Goal: Task Accomplishment & Management: Manage account settings

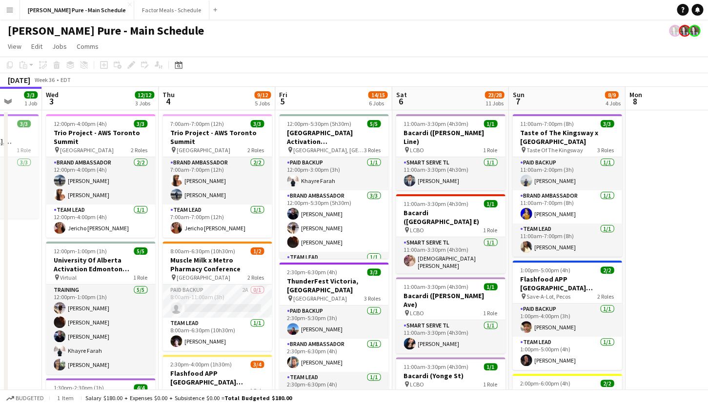
scroll to position [0, 253]
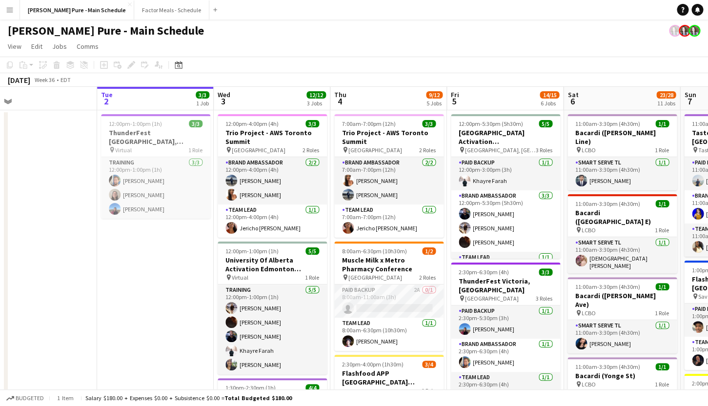
drag, startPoint x: 92, startPoint y: 160, endPoint x: 284, endPoint y: 122, distance: 195.3
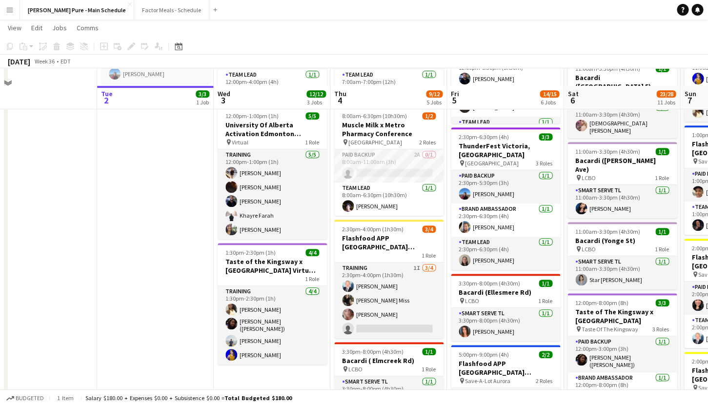
scroll to position [0, 0]
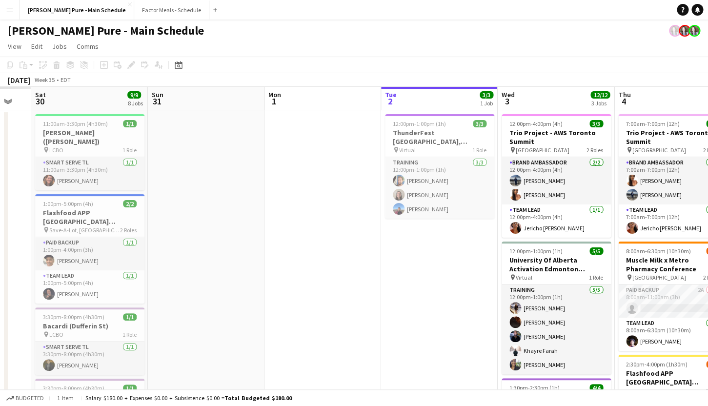
drag, startPoint x: 151, startPoint y: 218, endPoint x: 428, endPoint y: 196, distance: 277.4
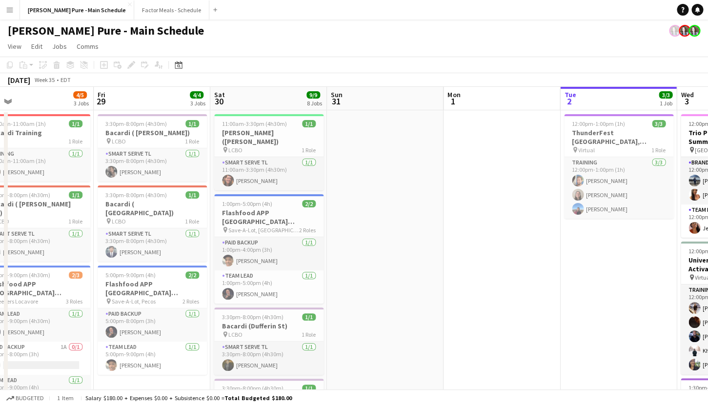
scroll to position [0, 235]
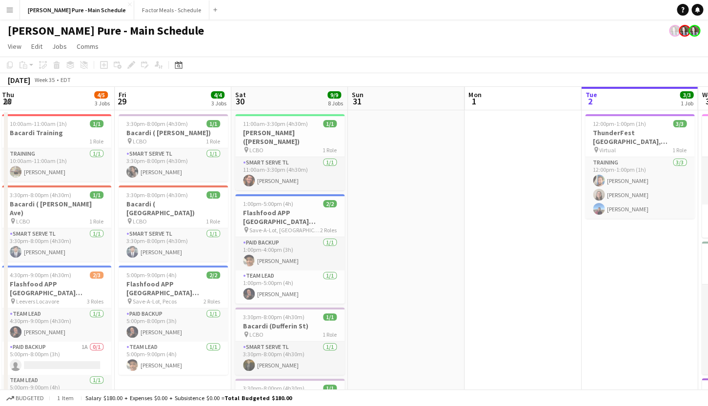
drag, startPoint x: 231, startPoint y: 174, endPoint x: 427, endPoint y: 167, distance: 196.2
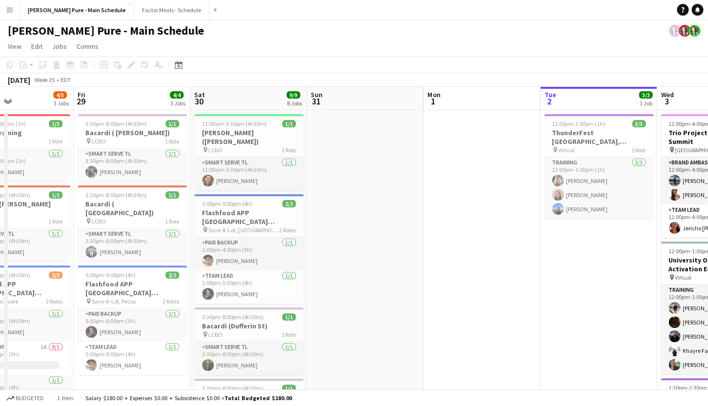
scroll to position [0, 270]
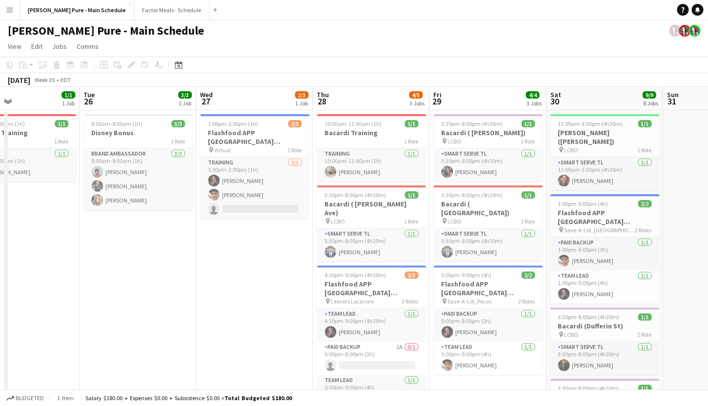
drag, startPoint x: 99, startPoint y: 364, endPoint x: 414, endPoint y: 297, distance: 322.2
click at [9, 10] on app-icon "Menu" at bounding box center [10, 10] width 8 height 8
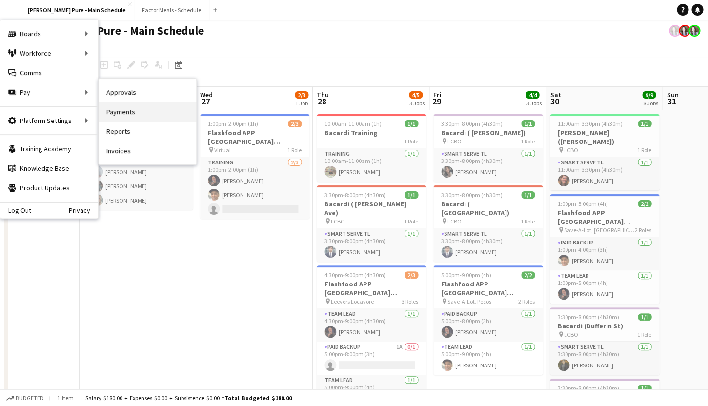
click at [123, 109] on link "Payments" at bounding box center [148, 112] width 98 height 20
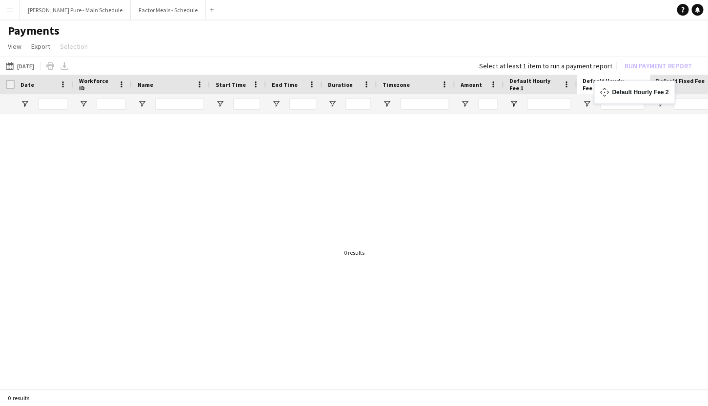
drag, startPoint x: 656, startPoint y: 84, endPoint x: 601, endPoint y: 86, distance: 54.6
click at [601, 86] on body "Menu Boards Boards Boards All jobs Status Workforce Workforce My Workforce Recr…" at bounding box center [354, 203] width 708 height 406
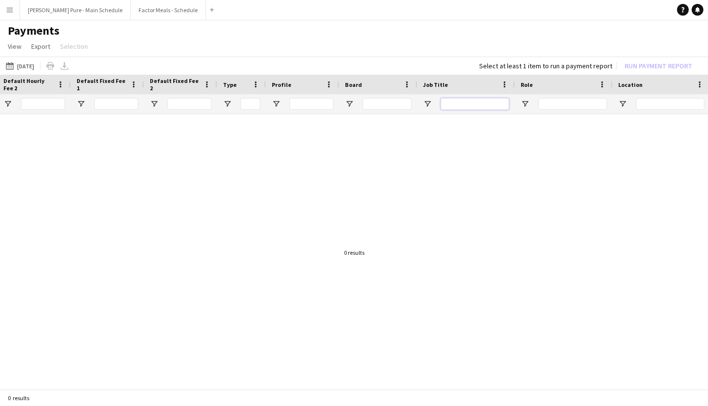
click at [473, 102] on input "Job Title Filter Input" at bounding box center [474, 104] width 68 height 12
type input "*********"
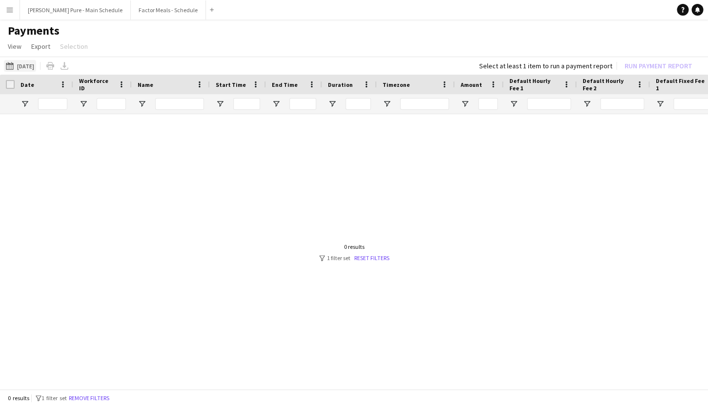
click at [30, 65] on button "[DATE] [DATE]" at bounding box center [20, 66] width 32 height 12
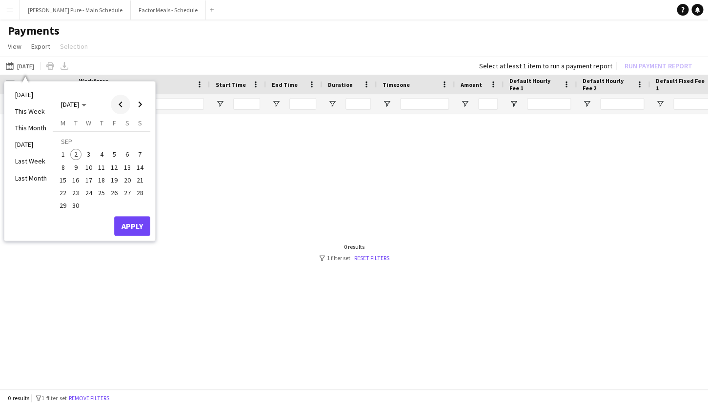
click at [122, 103] on span "Previous month" at bounding box center [121, 105] width 20 height 20
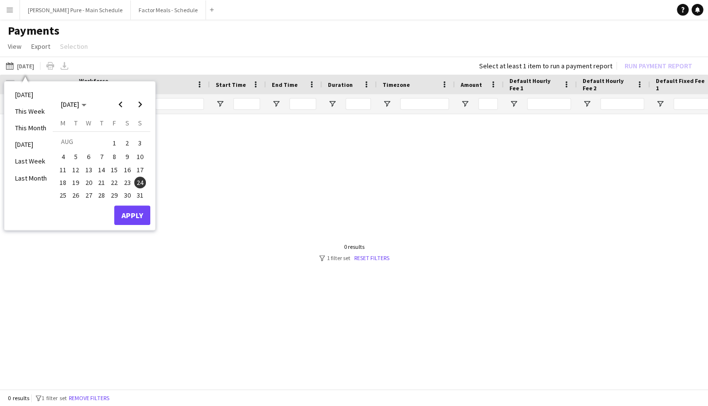
click at [140, 179] on span "24" at bounding box center [140, 183] width 12 height 12
click at [64, 180] on span "18" at bounding box center [63, 183] width 12 height 12
click at [139, 144] on span "3" at bounding box center [140, 143] width 12 height 14
click at [143, 103] on span "Next month" at bounding box center [140, 105] width 20 height 20
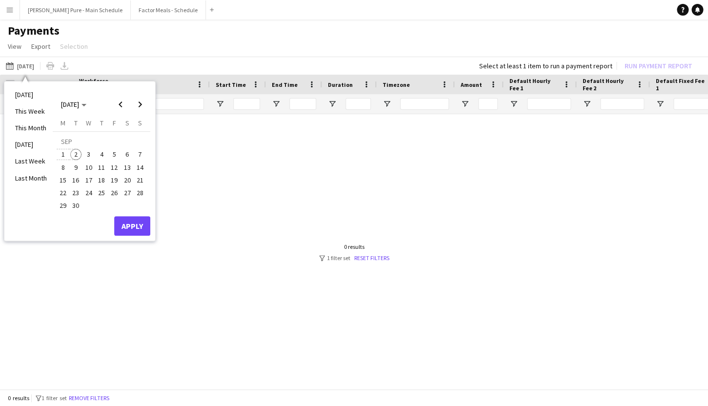
click at [76, 155] on span "2" at bounding box center [76, 155] width 12 height 12
click at [130, 222] on button "Apply" at bounding box center [132, 226] width 36 height 20
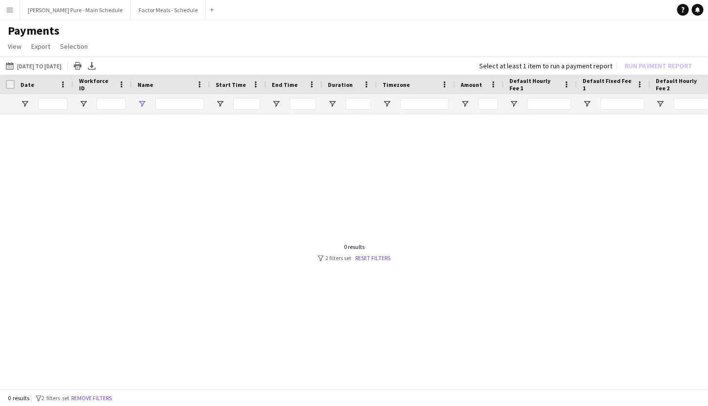
type input "****"
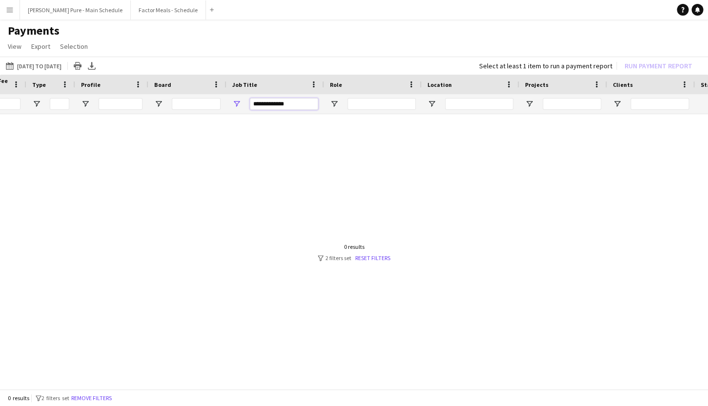
drag, startPoint x: 266, startPoint y: 103, endPoint x: 150, endPoint y: 102, distance: 116.6
click at [250, 102] on input "**********" at bounding box center [284, 104] width 68 height 12
type input "*********"
click at [374, 258] on link "Reset filters" at bounding box center [372, 257] width 35 height 7
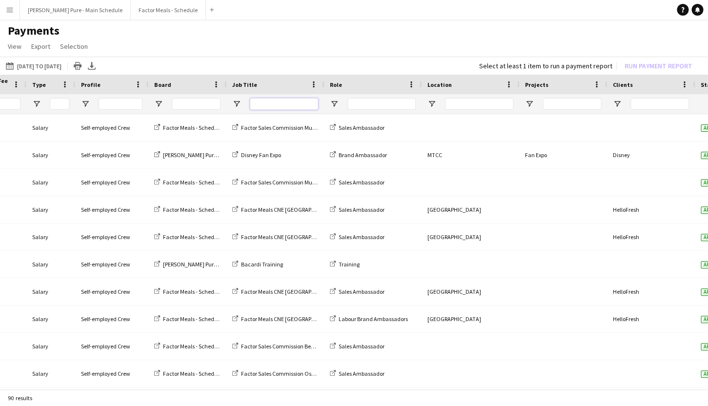
click at [258, 102] on input "Job Title Filter Input" at bounding box center [284, 104] width 68 height 12
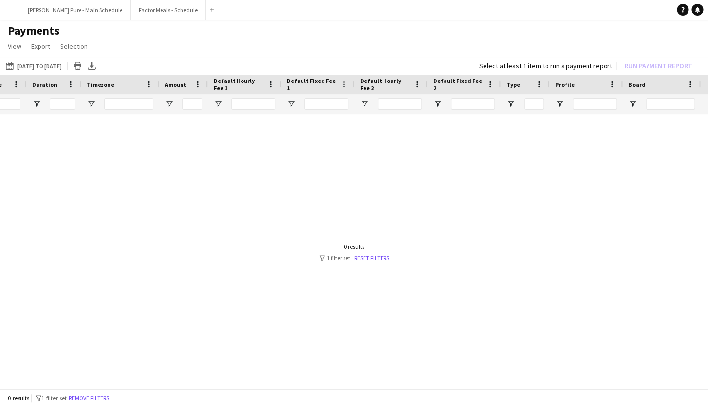
scroll to position [0, 98]
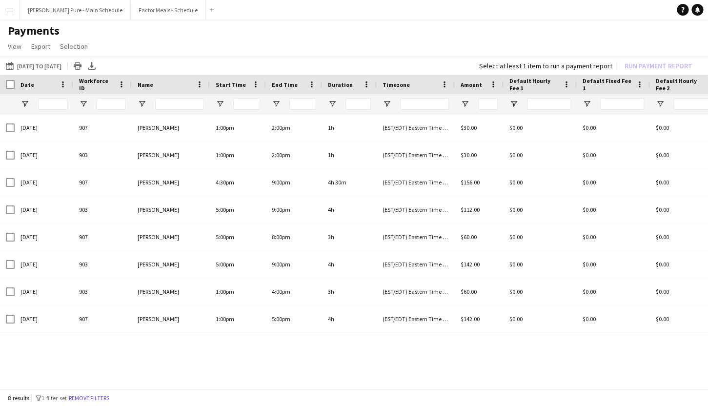
type input "*********"
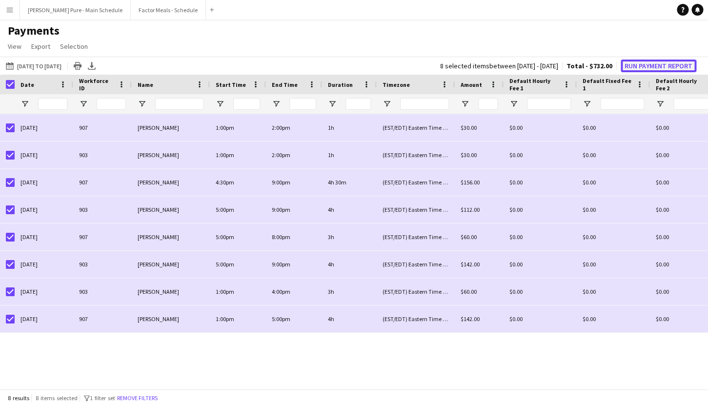
click at [653, 64] on button "Run Payment Report" at bounding box center [658, 66] width 76 height 13
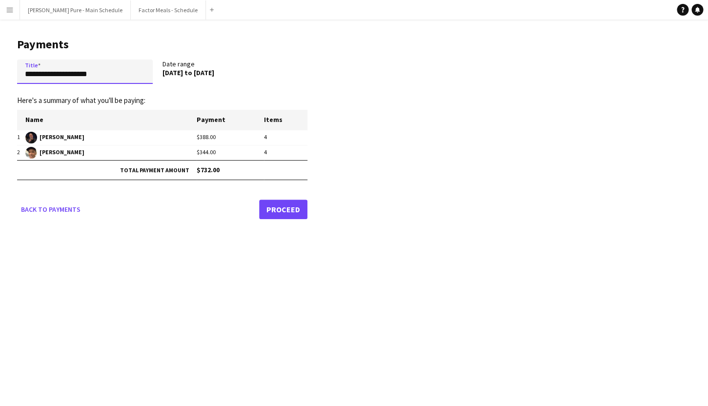
drag, startPoint x: 95, startPoint y: 71, endPoint x: 153, endPoint y: 76, distance: 57.8
click at [153, 77] on input "**********" at bounding box center [85, 72] width 136 height 24
type input "**********"
click at [287, 217] on link "Proceed" at bounding box center [283, 209] width 48 height 20
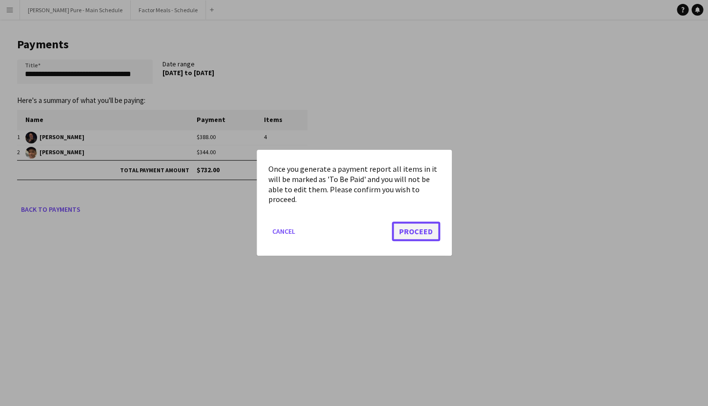
click at [423, 235] on button "Proceed" at bounding box center [416, 232] width 48 height 20
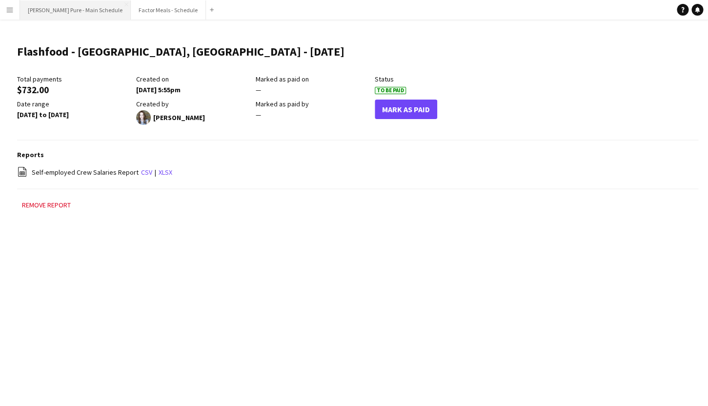
click at [52, 13] on button "[PERSON_NAME] Pure - Main Schedule Close" at bounding box center [75, 9] width 111 height 19
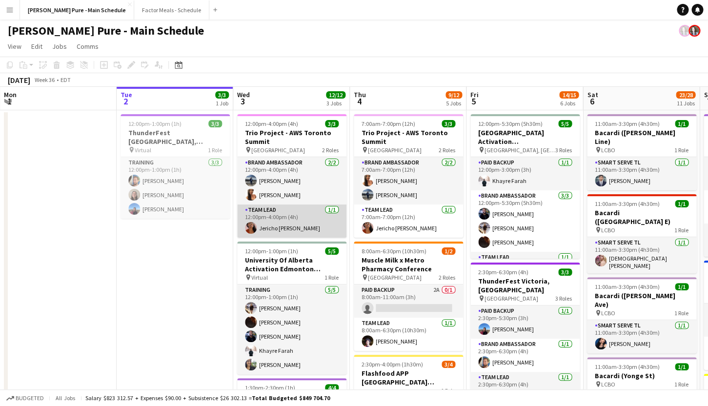
click at [288, 235] on app-card-role "Team Lead [DATE] 12:00pm-4:00pm (4h) [PERSON_NAME]" at bounding box center [291, 220] width 109 height 33
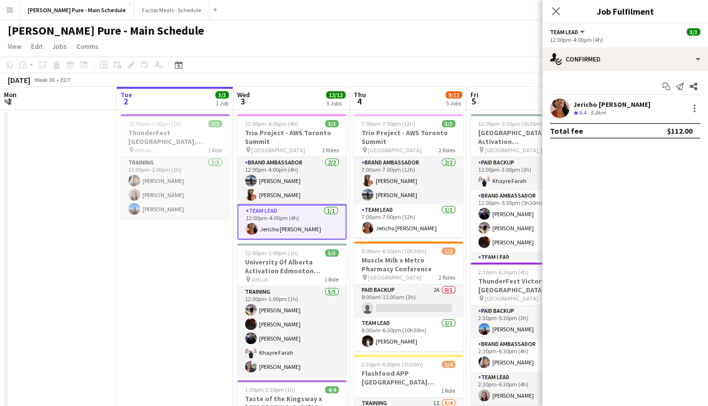
click at [590, 101] on div "Jericho [PERSON_NAME]" at bounding box center [611, 104] width 77 height 9
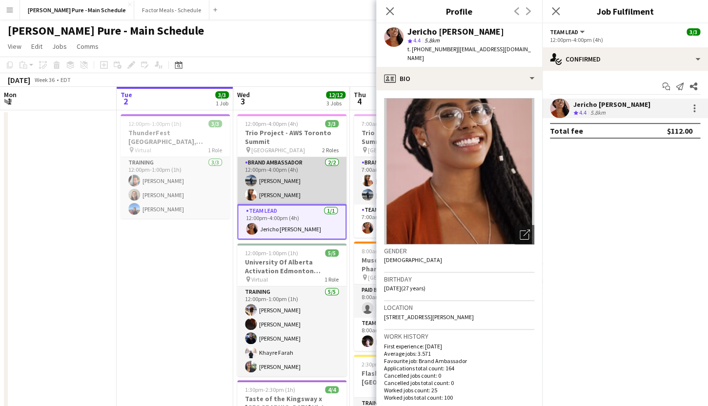
click at [284, 190] on app-card-role "Brand Ambassador [DATE] 12:00pm-4:00pm (4h) [PERSON_NAME] [PERSON_NAME] Lung" at bounding box center [291, 180] width 109 height 47
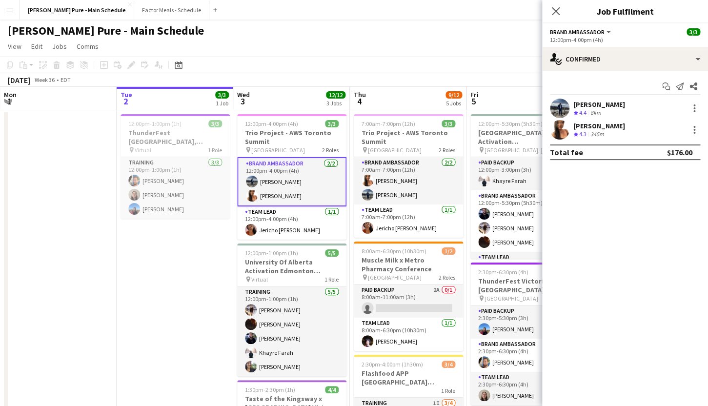
click at [590, 127] on div "[PERSON_NAME]" at bounding box center [599, 125] width 52 height 9
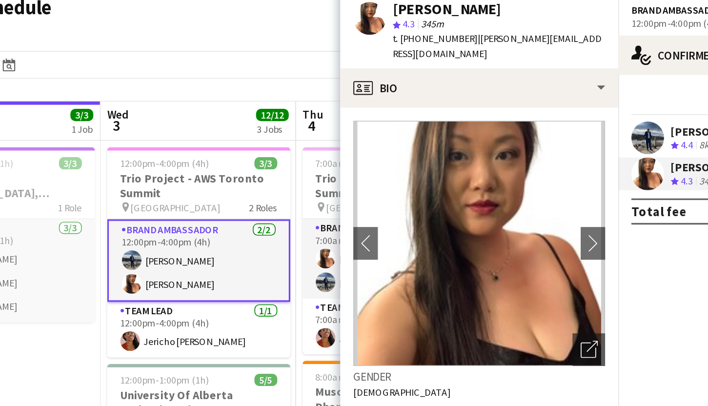
click at [270, 181] on app-card-role "Brand Ambassador [DATE] 12:00pm-4:00pm (4h) [PERSON_NAME] [PERSON_NAME] Lung" at bounding box center [291, 181] width 109 height 49
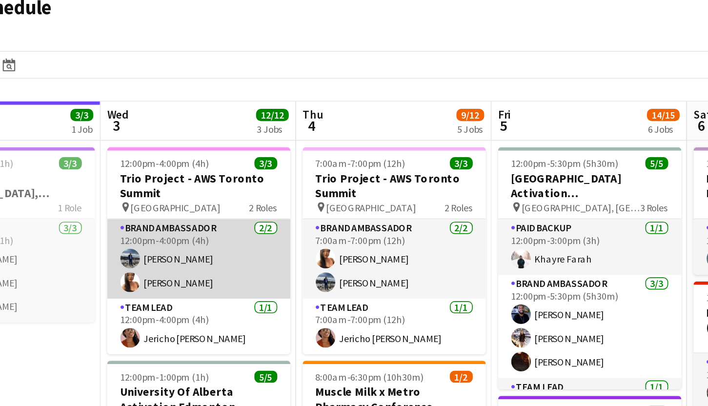
click at [270, 181] on app-card-role "Brand Ambassador [DATE] 12:00pm-4:00pm (4h) [PERSON_NAME] [PERSON_NAME] Lung" at bounding box center [291, 180] width 109 height 47
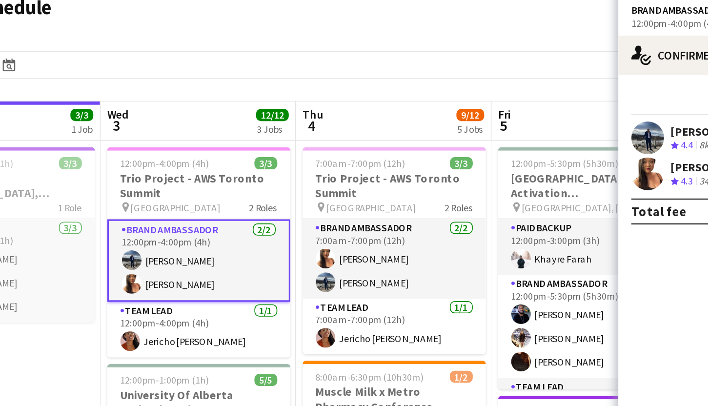
click at [585, 103] on div "[PERSON_NAME]" at bounding box center [599, 104] width 52 height 9
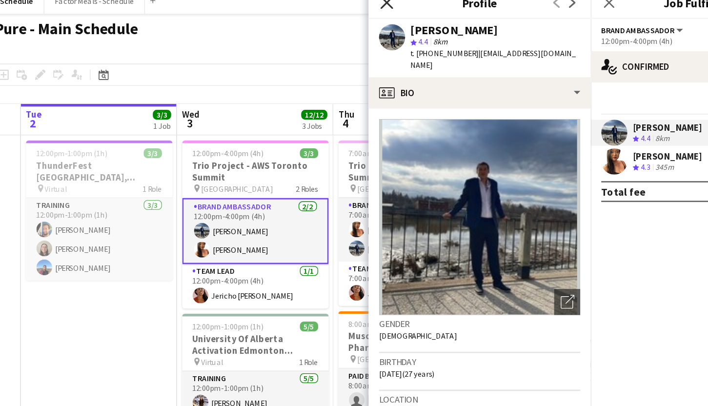
click at [393, 15] on icon at bounding box center [389, 10] width 9 height 9
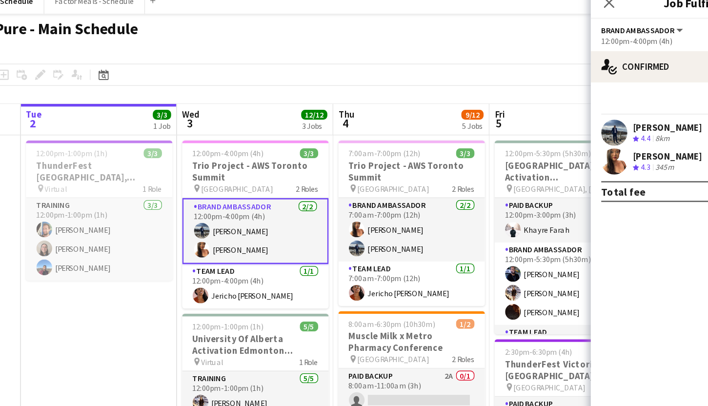
click at [558, 12] on icon "Close pop-in" at bounding box center [556, 11] width 8 height 8
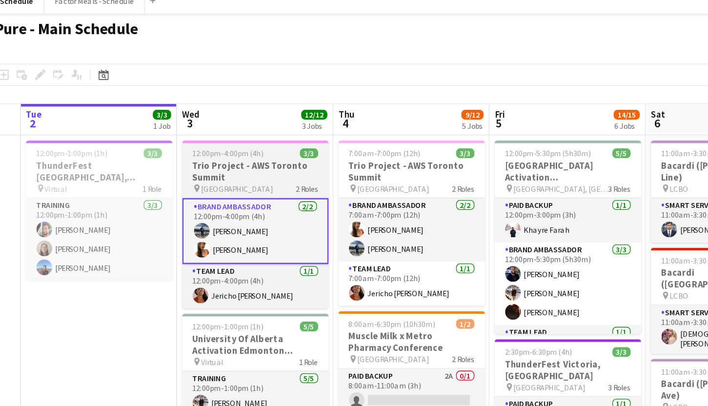
click at [257, 127] on span "12:00pm-4:00pm (4h)" at bounding box center [271, 123] width 53 height 7
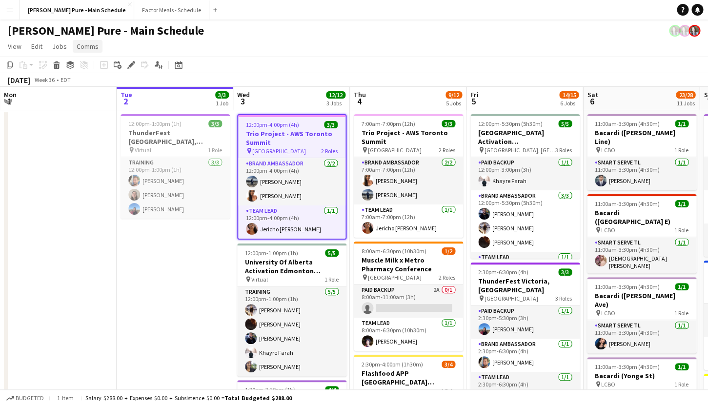
click at [89, 45] on span "Comms" at bounding box center [88, 46] width 22 height 9
click at [110, 69] on span "Notify confirmed crew" at bounding box center [112, 67] width 65 height 9
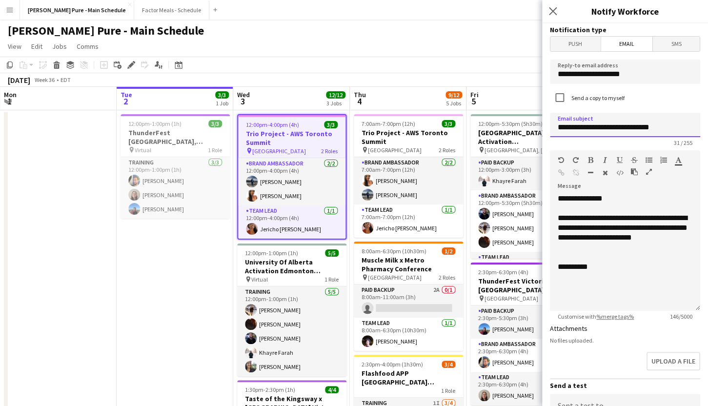
drag, startPoint x: 676, startPoint y: 128, endPoint x: 536, endPoint y: 122, distance: 140.1
click at [550, 122] on input "**********" at bounding box center [625, 125] width 150 height 24
type input "**********"
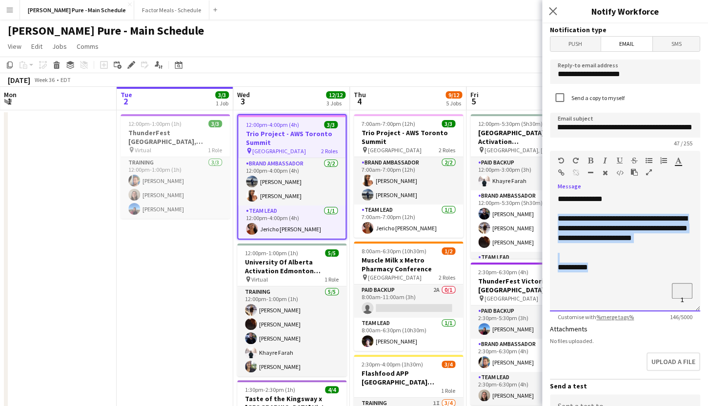
drag, startPoint x: 619, startPoint y: 269, endPoint x: 558, endPoint y: 219, distance: 78.6
click at [558, 219] on div "**********" at bounding box center [625, 252] width 150 height 117
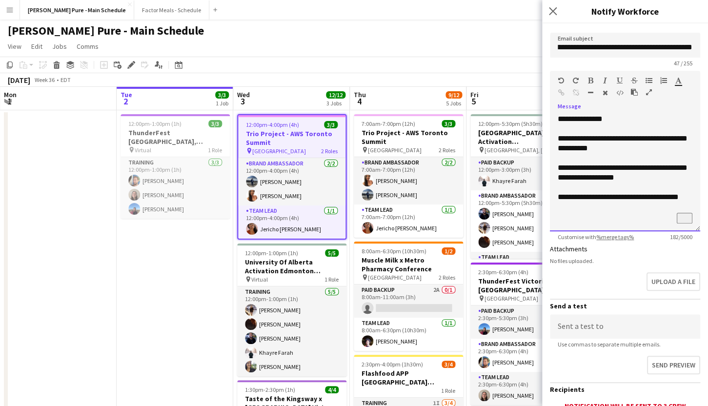
scroll to position [161, 0]
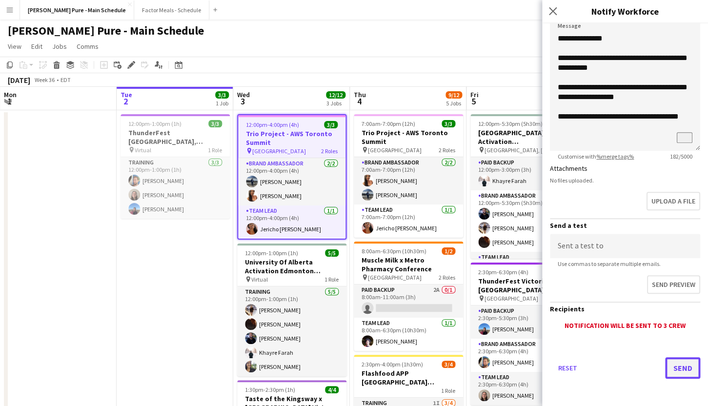
click at [685, 370] on button "Send" at bounding box center [682, 367] width 35 height 21
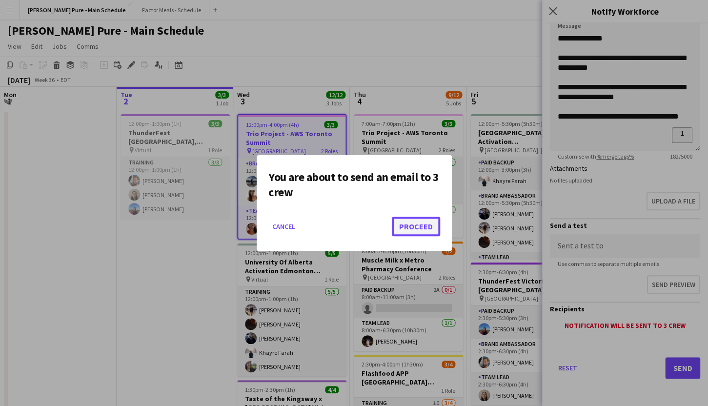
click at [417, 232] on button "Proceed" at bounding box center [416, 227] width 48 height 20
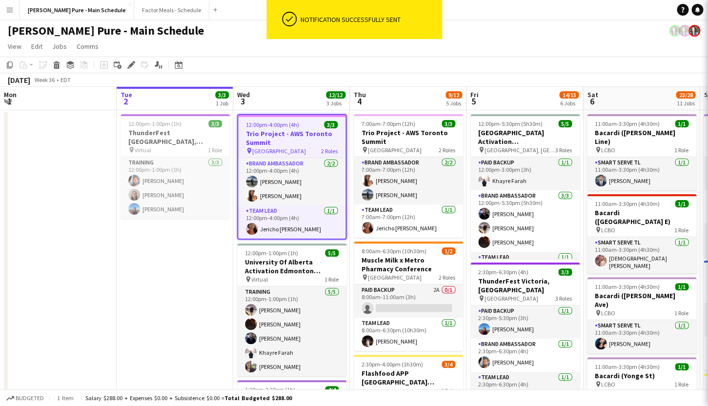
scroll to position [0, 233]
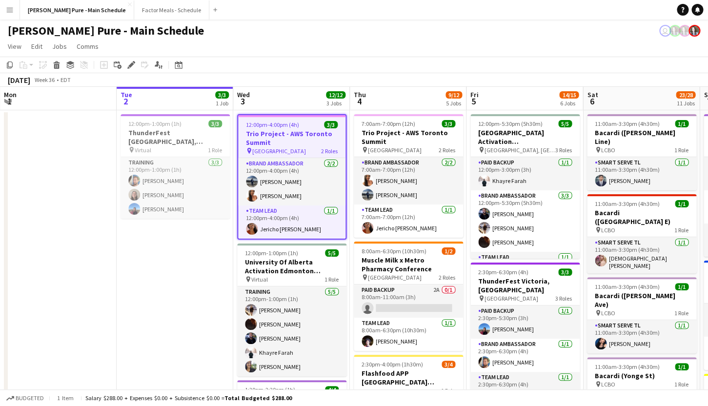
click at [14, 12] on button "Menu" at bounding box center [10, 10] width 20 height 20
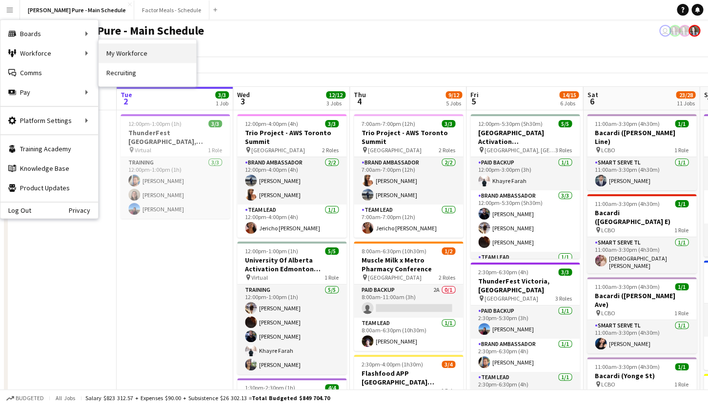
click at [129, 56] on link "My Workforce" at bounding box center [148, 53] width 98 height 20
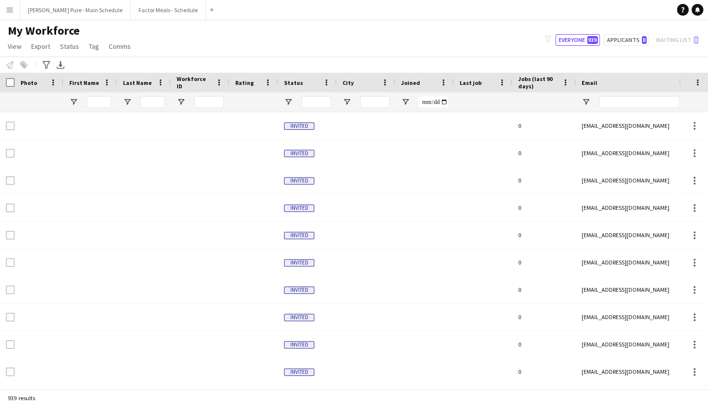
type input "*******"
type input "**********"
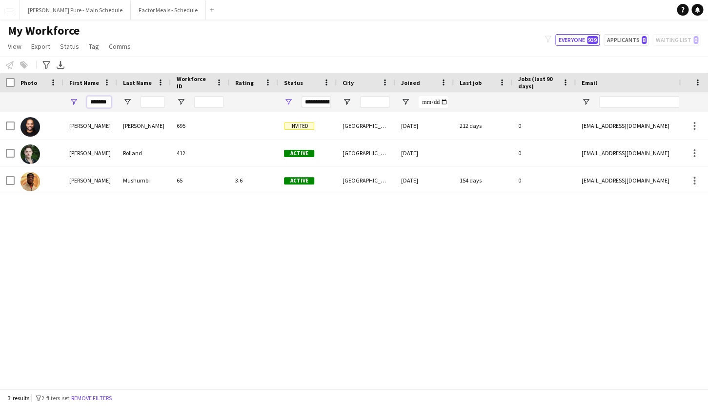
scroll to position [0, 1]
drag, startPoint x: 93, startPoint y: 100, endPoint x: 141, endPoint y: 102, distance: 48.8
click at [111, 102] on input "*******" at bounding box center [99, 102] width 24 height 12
type input "*"
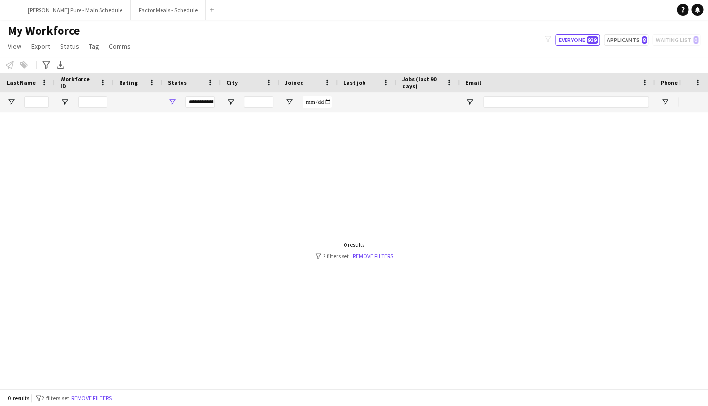
scroll to position [0, 207]
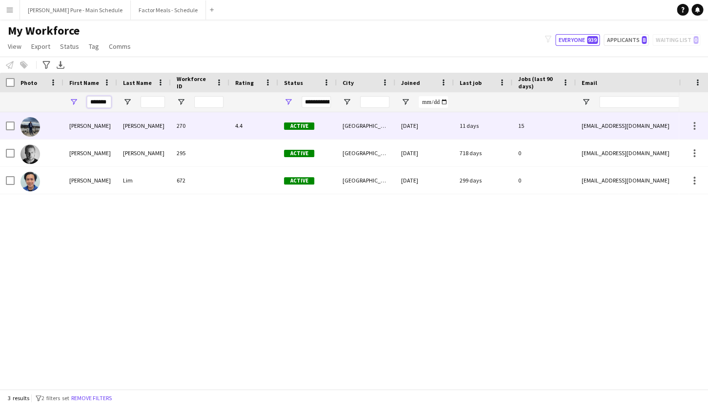
type input "*******"
click at [84, 122] on div "[PERSON_NAME]" at bounding box center [90, 125] width 54 height 27
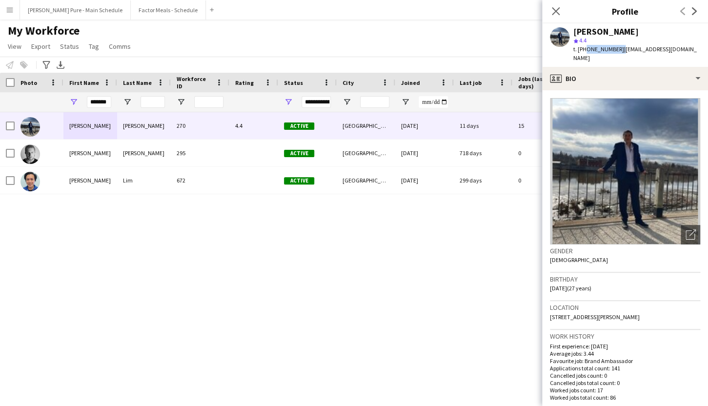
drag, startPoint x: 583, startPoint y: 50, endPoint x: 614, endPoint y: 50, distance: 31.2
click at [614, 50] on div "t. [PHONE_NUMBER] | [EMAIL_ADDRESS][DOMAIN_NAME]" at bounding box center [636, 54] width 127 height 18
copy div "5195919074"
click at [557, 7] on icon "Close pop-in" at bounding box center [555, 10] width 9 height 9
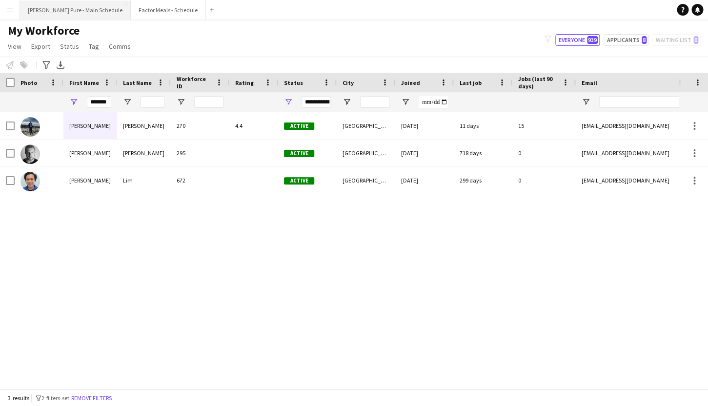
click at [65, 9] on button "[PERSON_NAME] Pure - Main Schedule Close" at bounding box center [75, 9] width 111 height 19
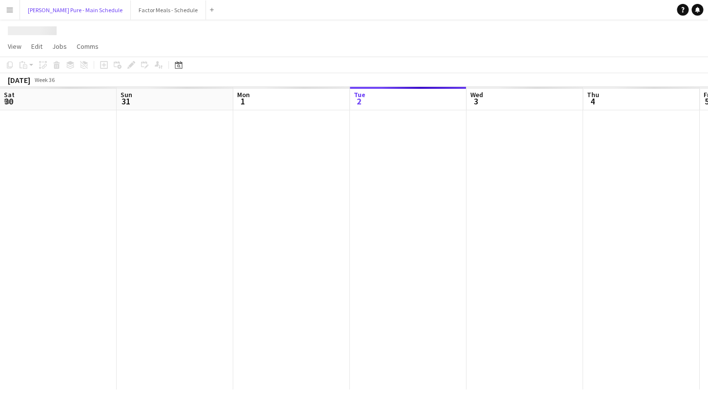
scroll to position [0, 233]
